Goal: Information Seeking & Learning: Find contact information

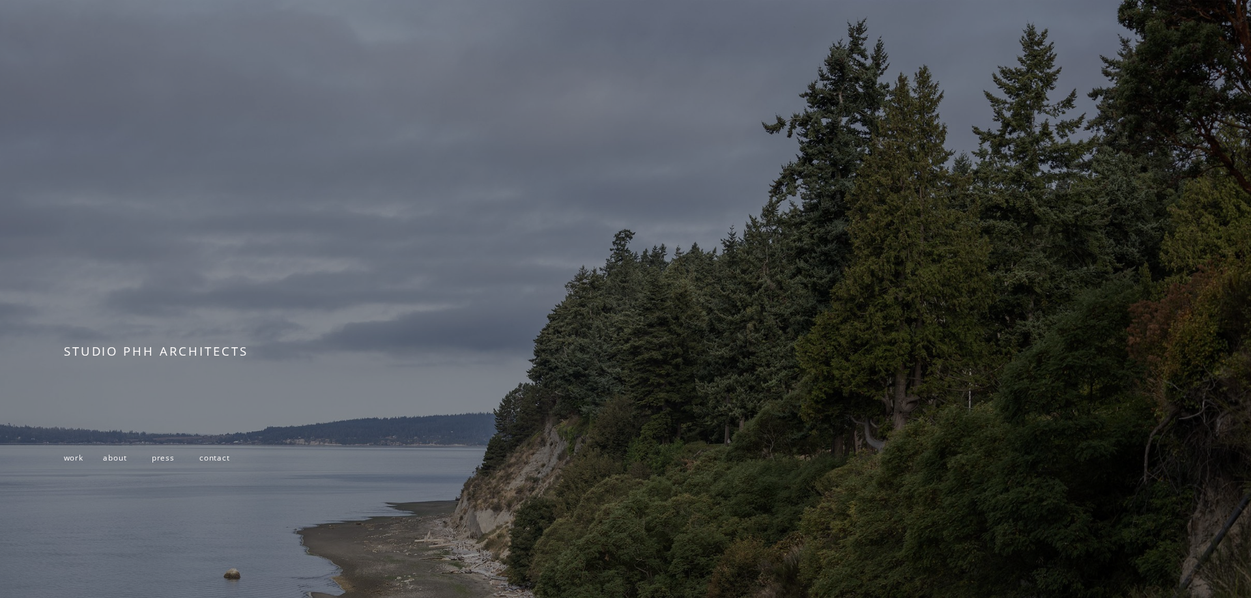
click at [217, 460] on span "contact" at bounding box center [214, 458] width 31 height 10
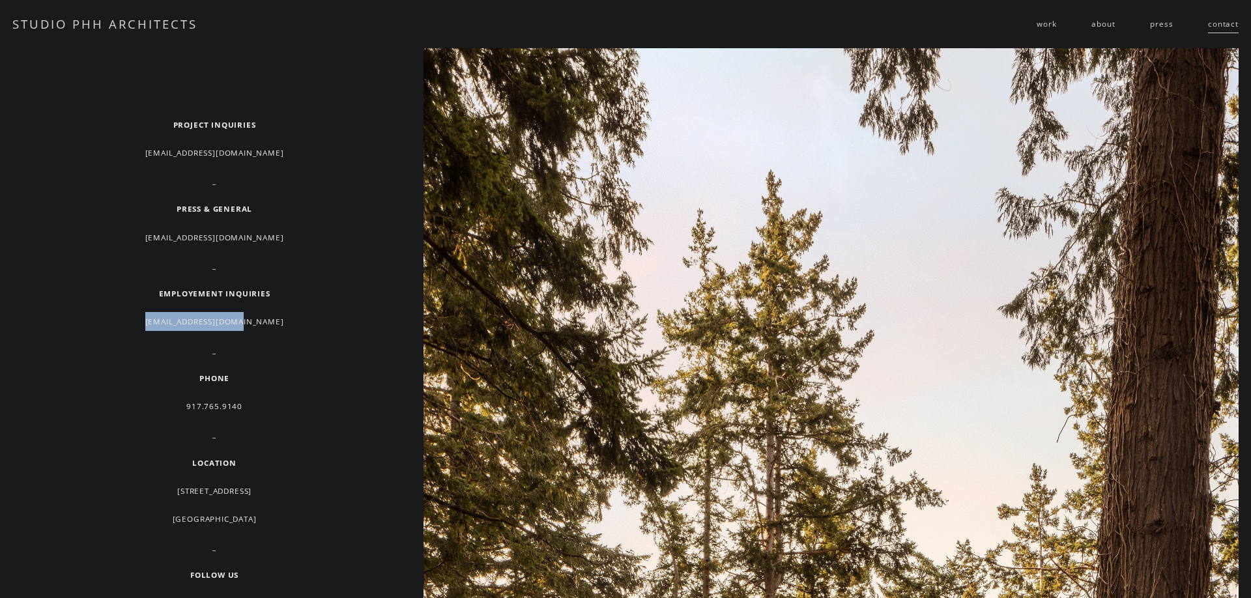
drag, startPoint x: 250, startPoint y: 326, endPoint x: 131, endPoint y: 326, distance: 118.6
click at [131, 326] on p "[EMAIL_ADDRESS][DOMAIN_NAME]" at bounding box center [214, 321] width 301 height 19
copy p "[EMAIL_ADDRESS][DOMAIN_NAME]"
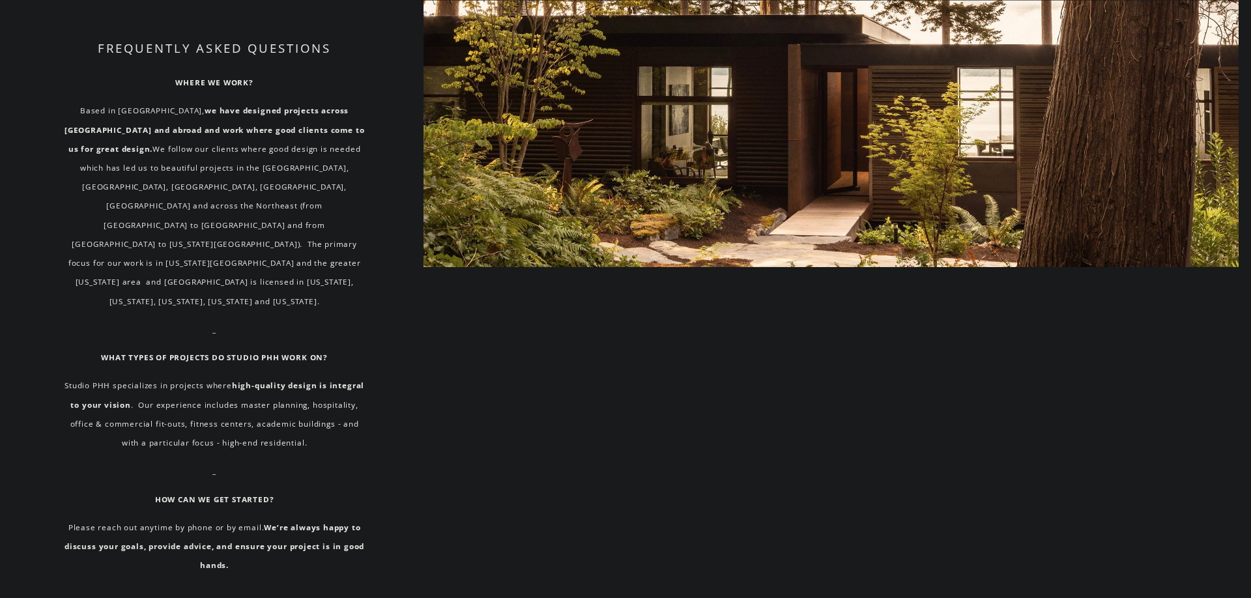
scroll to position [1242, 0]
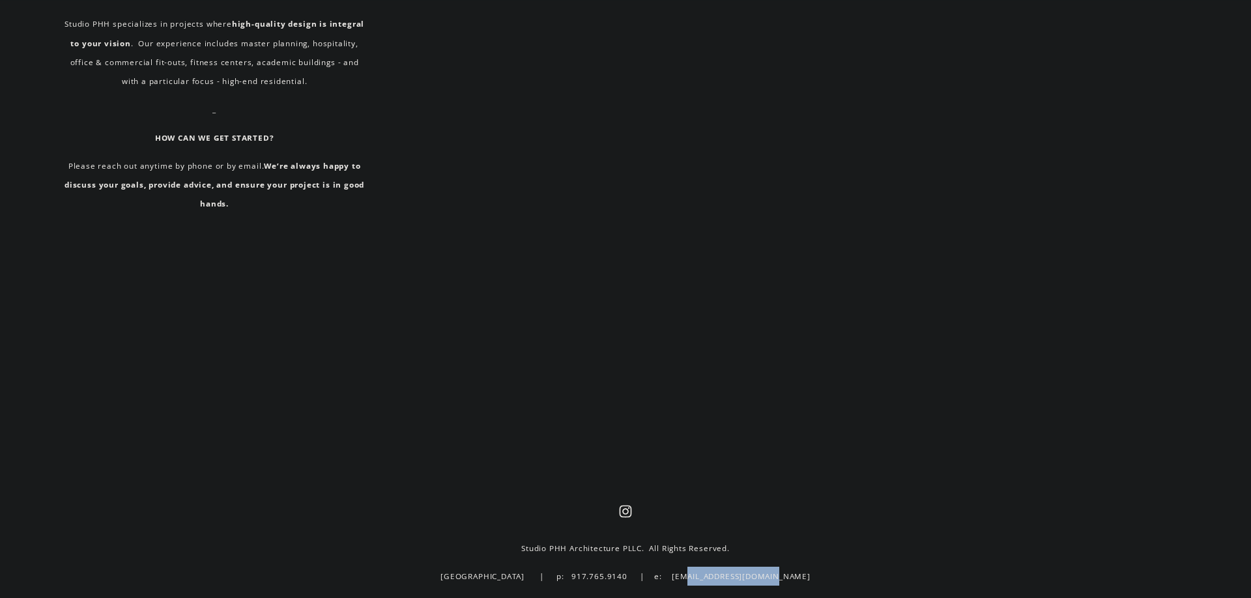
drag, startPoint x: 794, startPoint y: 573, endPoint x: 699, endPoint y: 569, distance: 95.2
click at [699, 569] on p "[GEOGRAPHIC_DATA] | p: 917.765.9140 | e: [EMAIL_ADDRESS][DOMAIN_NAME]" at bounding box center [625, 576] width 712 height 19
copy p "[EMAIL_ADDRESS][DOMAIN_NAME]"
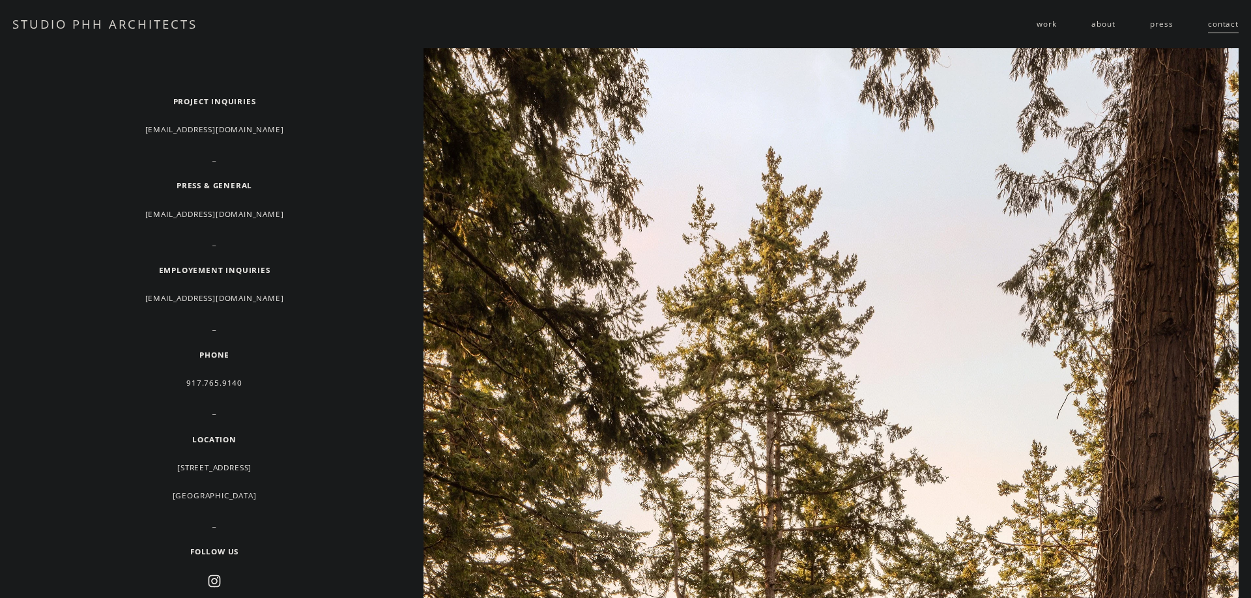
scroll to position [0, 0]
